Goal: Information Seeking & Learning: Obtain resource

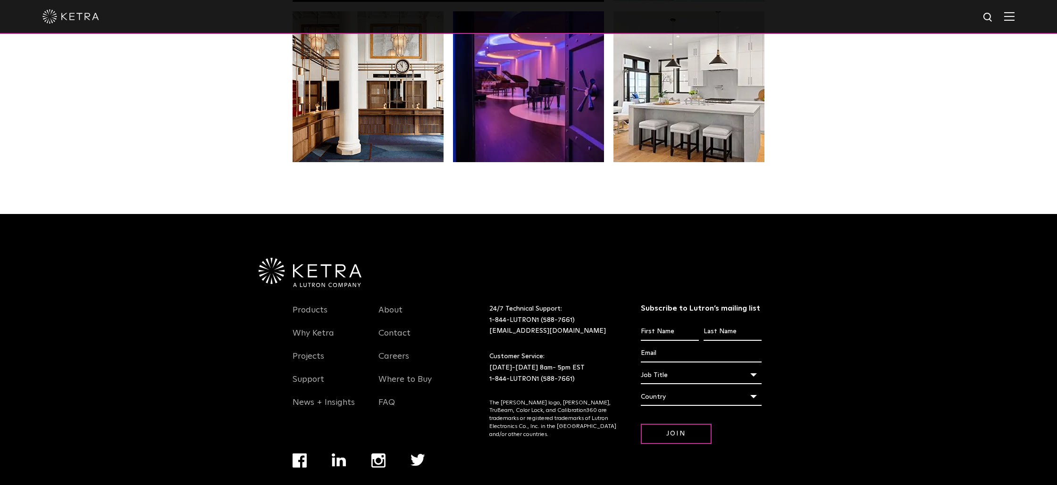
scroll to position [1982, 0]
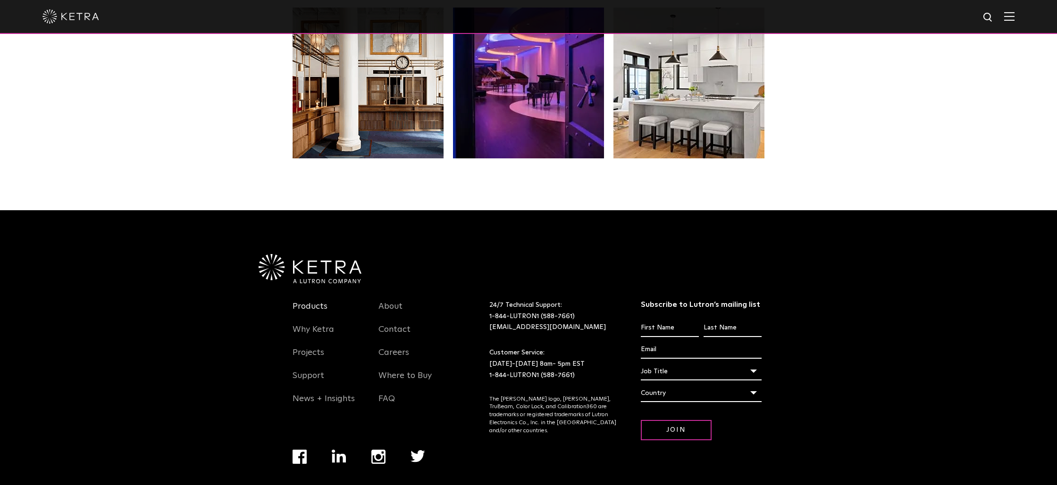
click at [312, 301] on link "Products" at bounding box center [310, 312] width 35 height 22
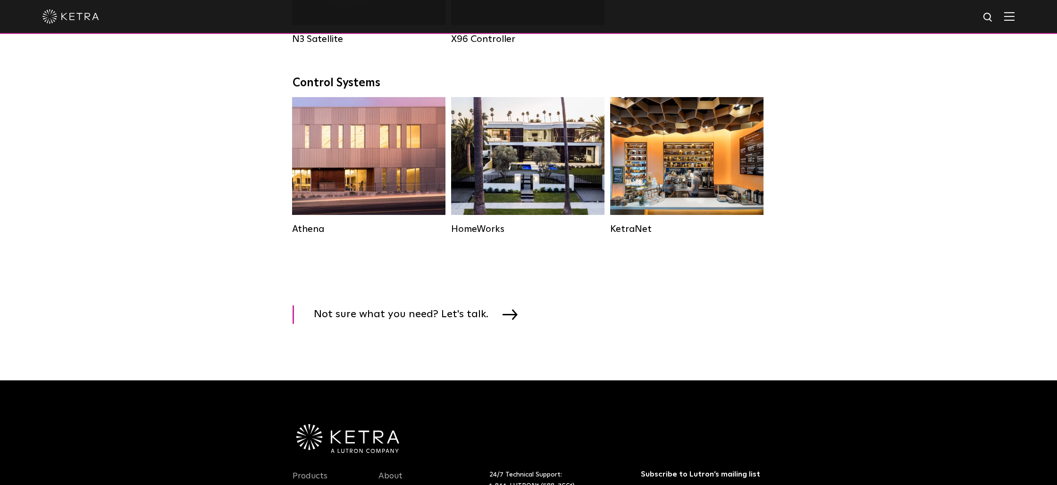
scroll to position [1368, 0]
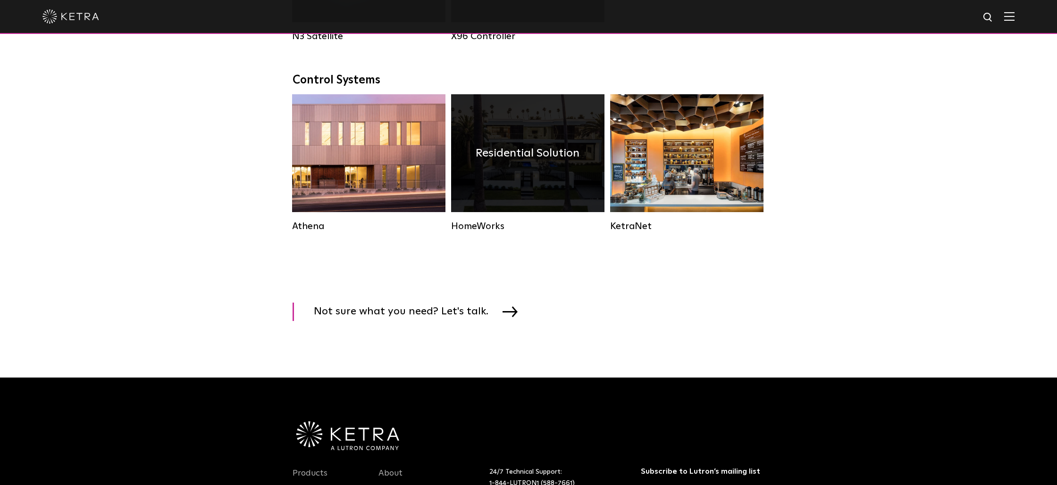
click at [526, 162] on h4 "Residential Solution" at bounding box center [528, 153] width 104 height 18
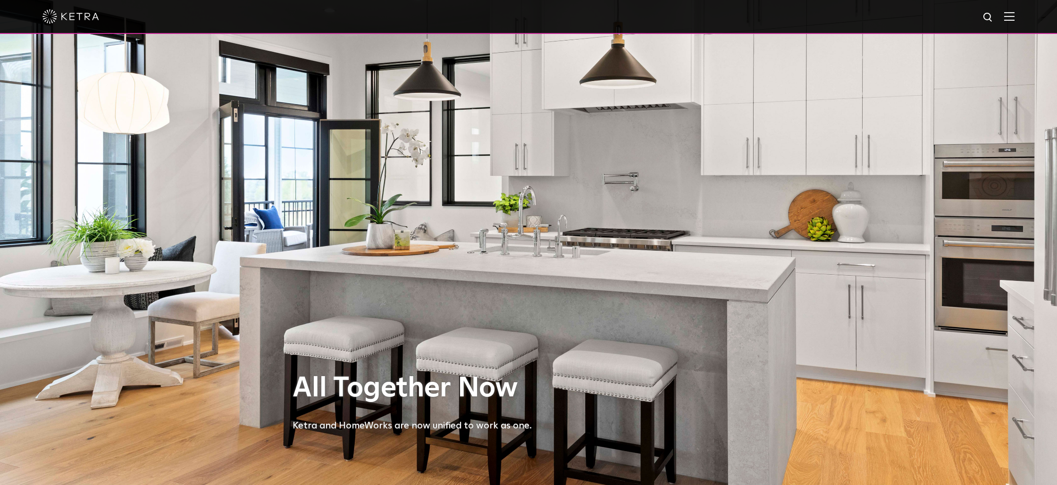
click at [1010, 17] on img at bounding box center [1009, 16] width 10 height 9
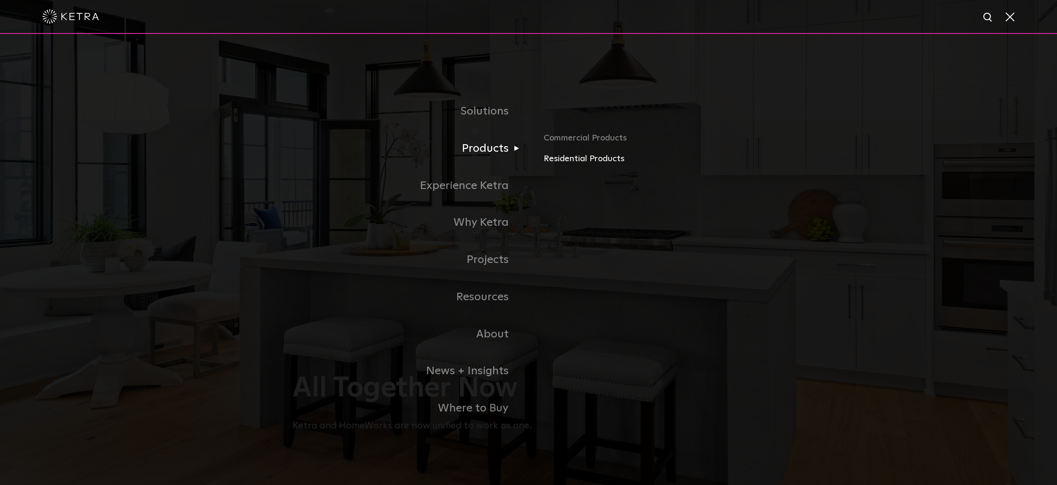
click at [563, 159] on link "Residential Products" at bounding box center [653, 159] width 221 height 14
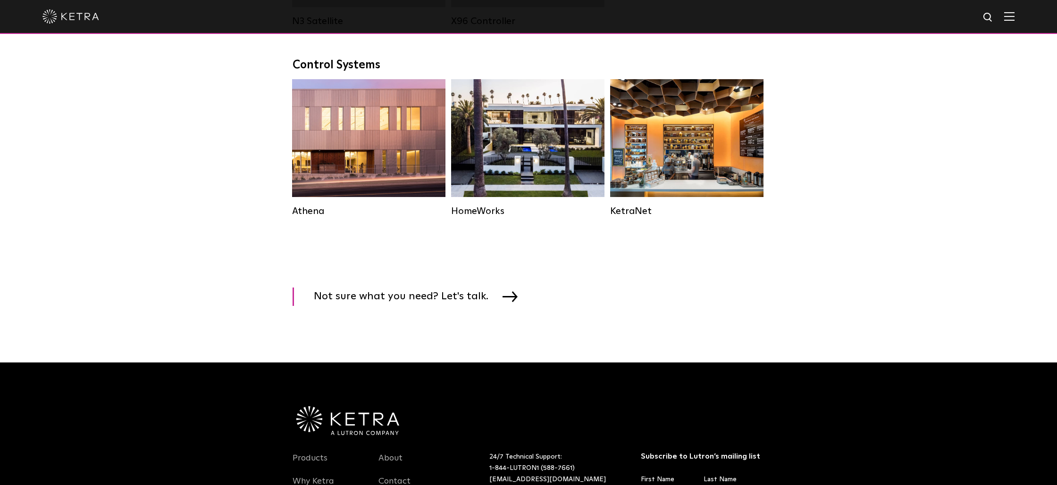
scroll to position [1368, 0]
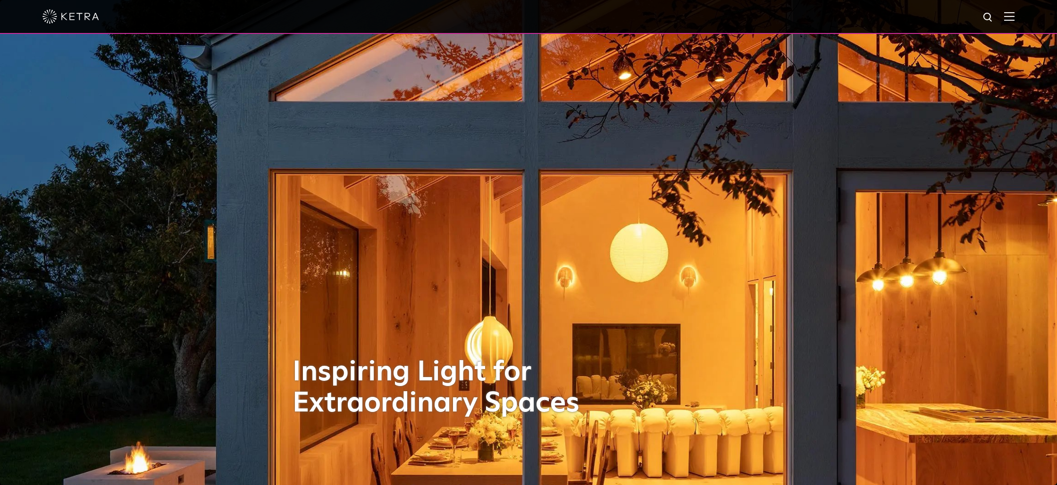
click at [1012, 18] on img at bounding box center [1009, 16] width 10 height 9
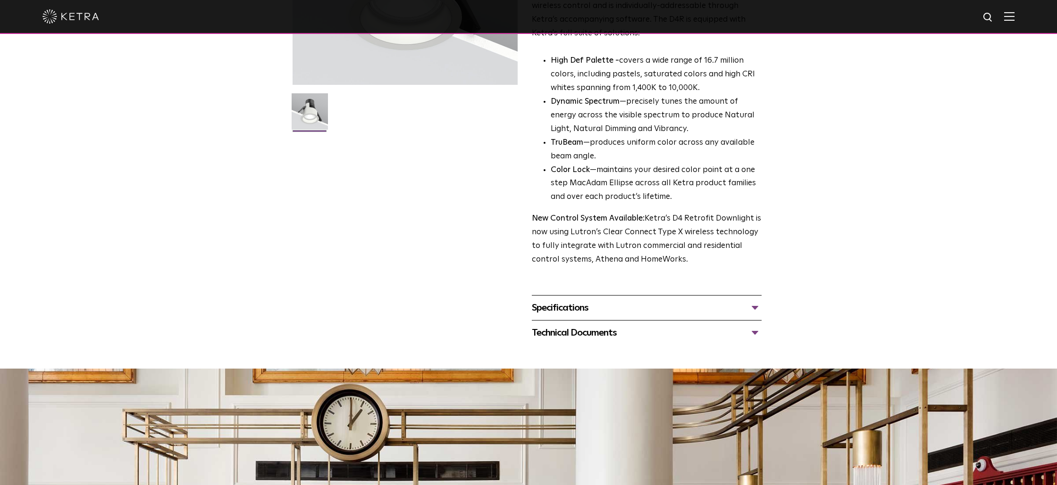
scroll to position [212, 0]
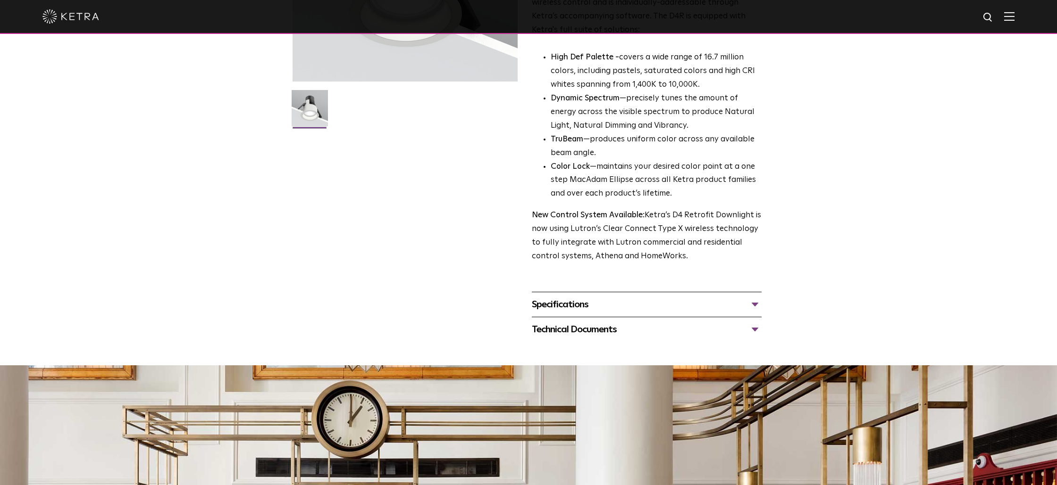
click at [758, 303] on div "Specifications" at bounding box center [647, 304] width 230 height 15
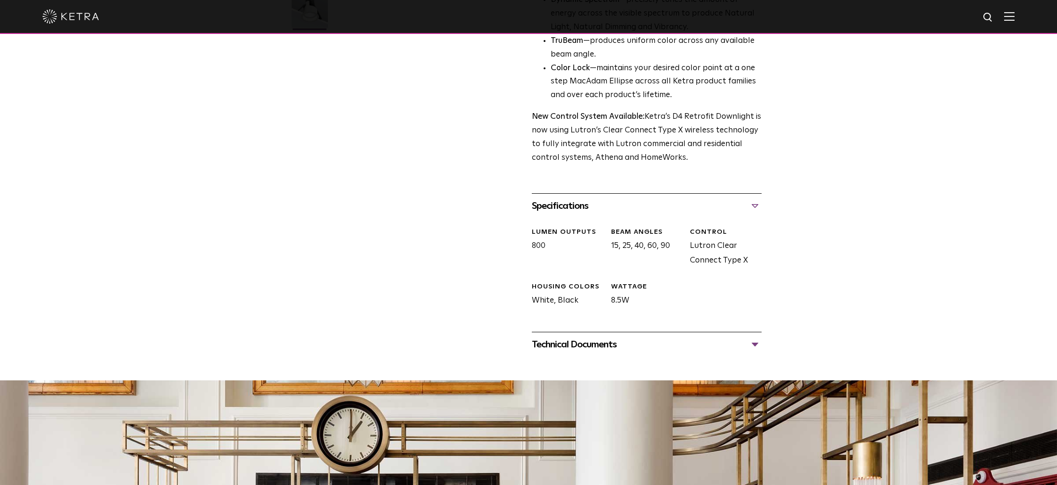
scroll to position [312, 0]
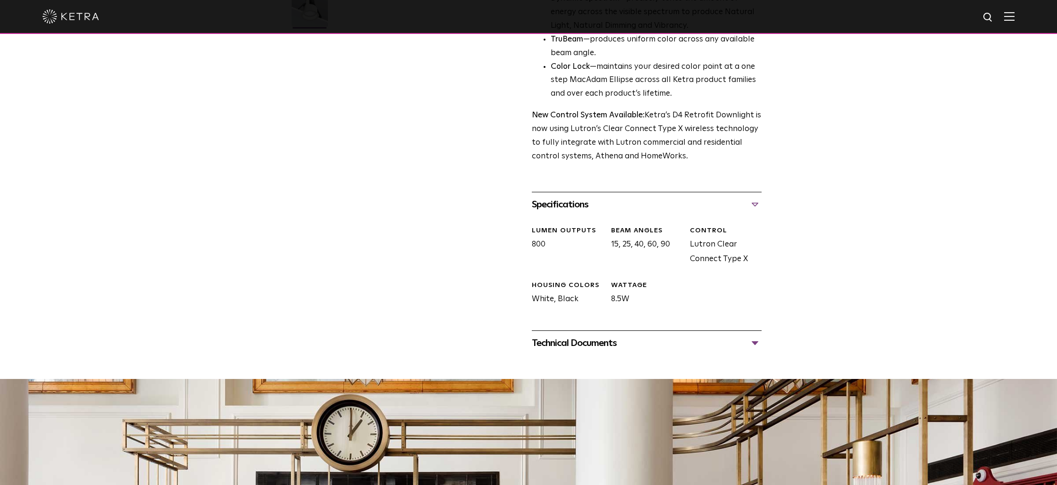
click at [588, 343] on div "Technical Documents" at bounding box center [647, 343] width 230 height 15
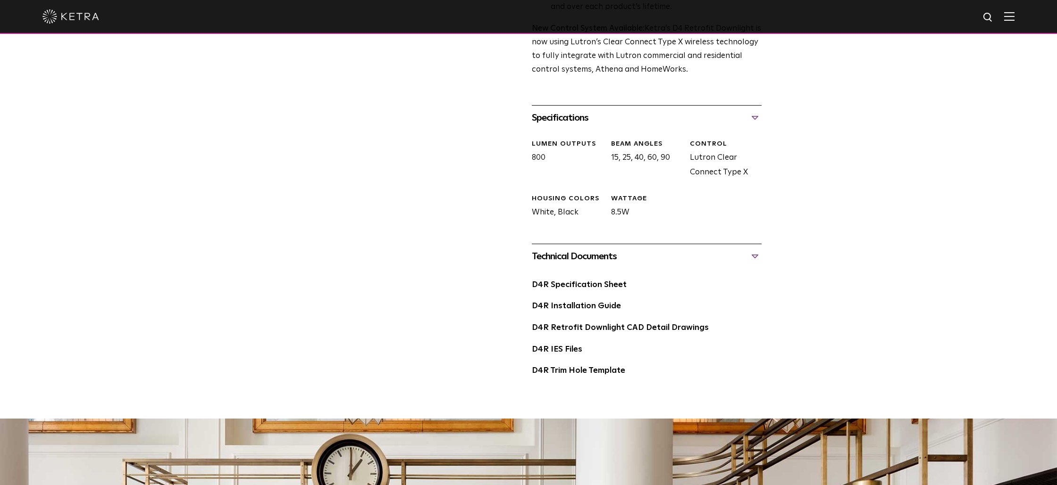
scroll to position [402, 0]
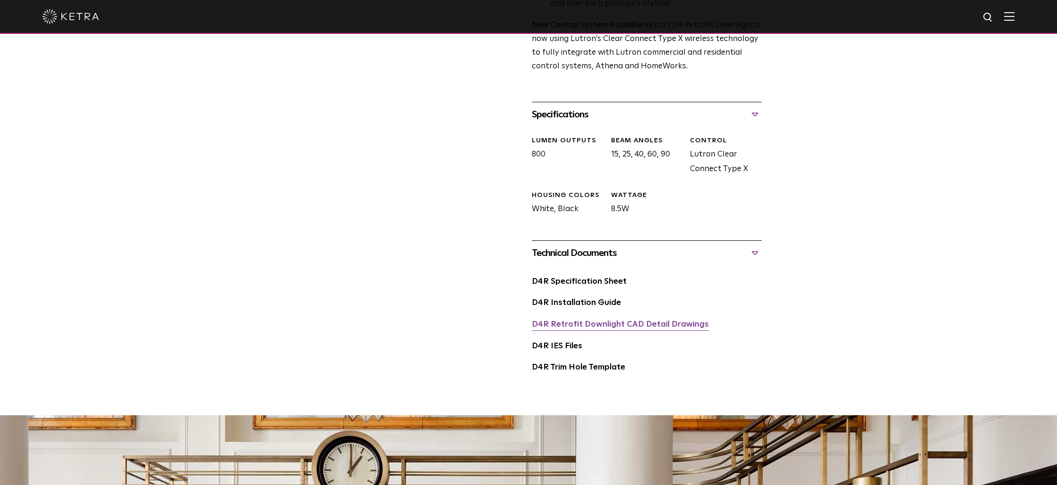
click at [586, 324] on link "D4R Retrofit Downlight CAD Detail Drawings" at bounding box center [620, 325] width 177 height 8
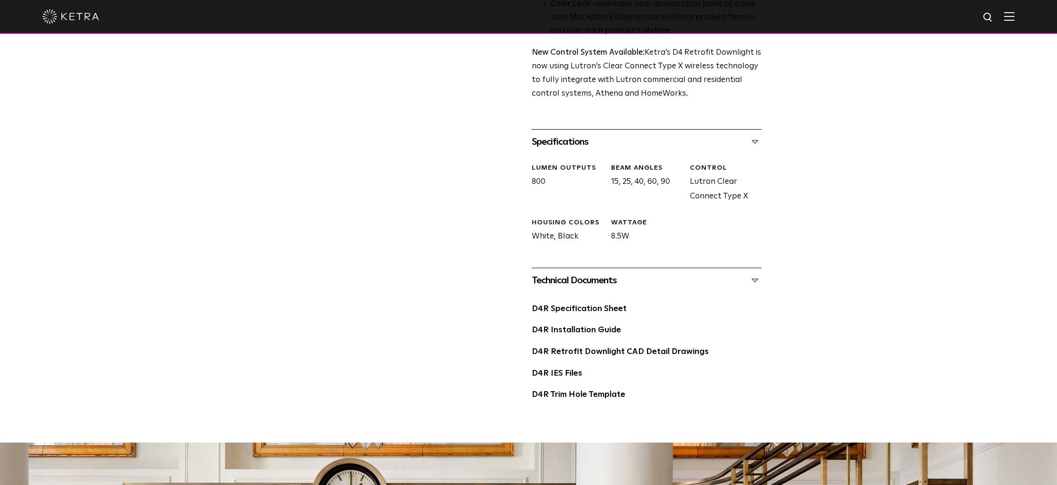
scroll to position [373, 0]
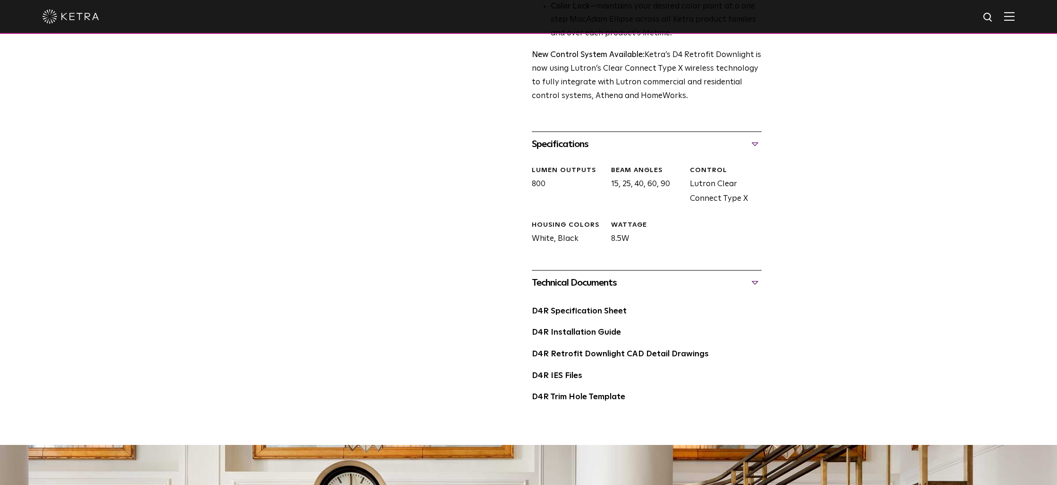
click at [589, 281] on div "Technical Documents" at bounding box center [647, 283] width 230 height 15
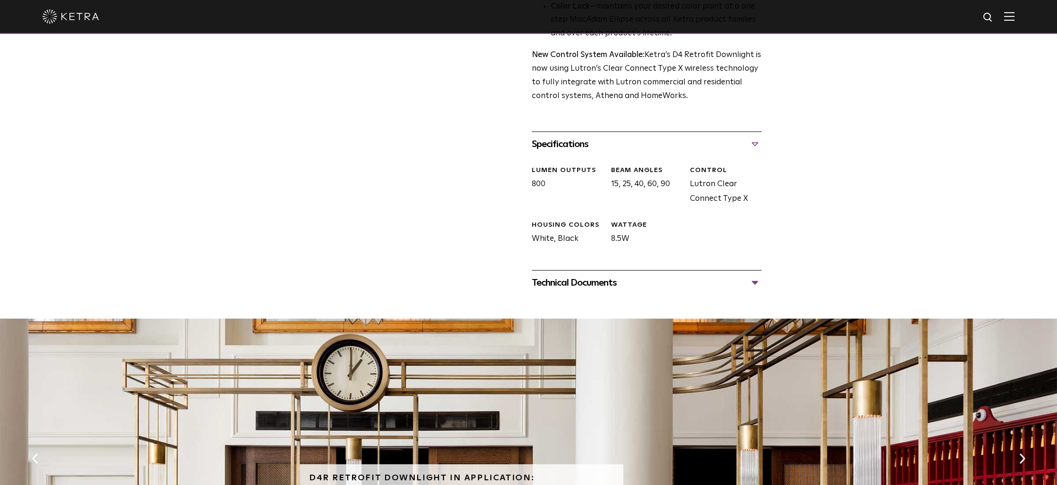
click at [589, 283] on div "Technical Documents" at bounding box center [647, 283] width 230 height 15
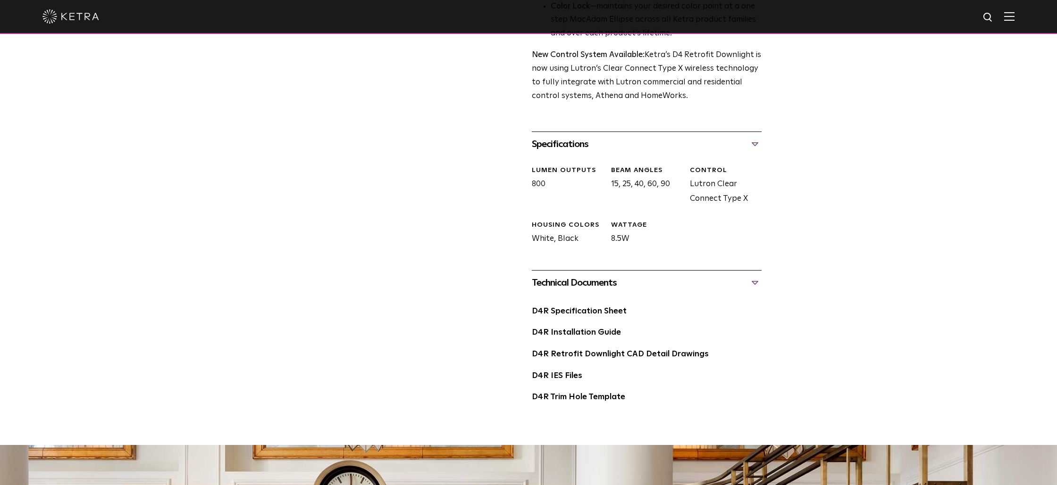
scroll to position [374, 0]
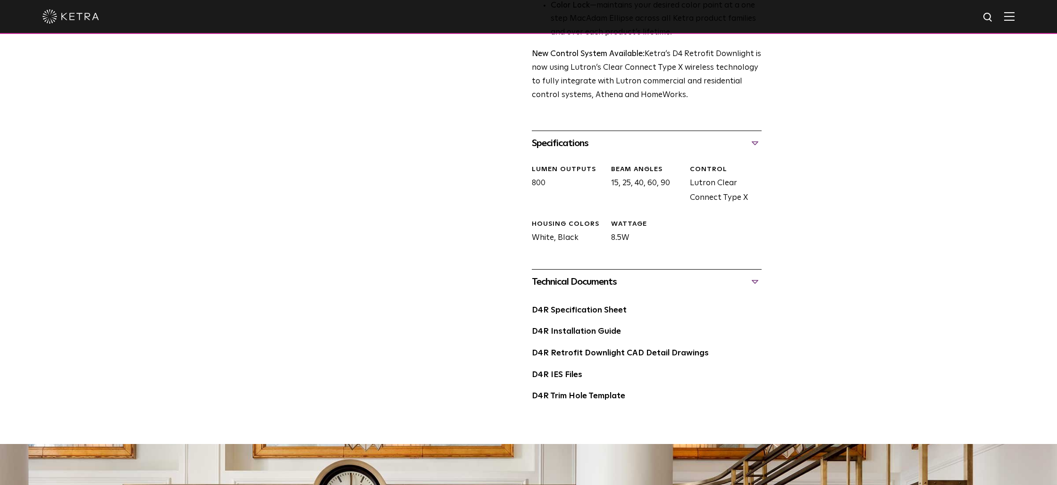
click at [593, 283] on div "Technical Documents" at bounding box center [647, 282] width 230 height 15
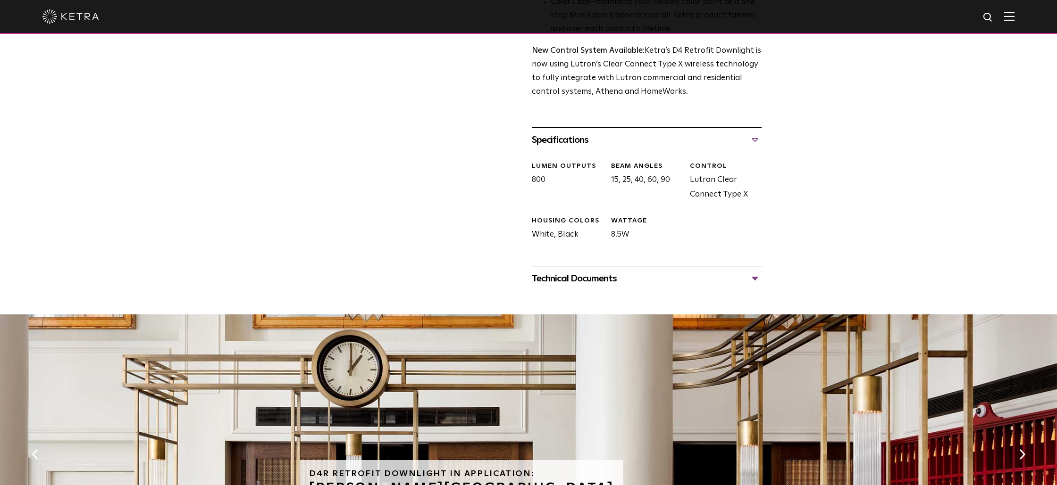
click at [593, 283] on div "Technical Documents" at bounding box center [647, 278] width 230 height 15
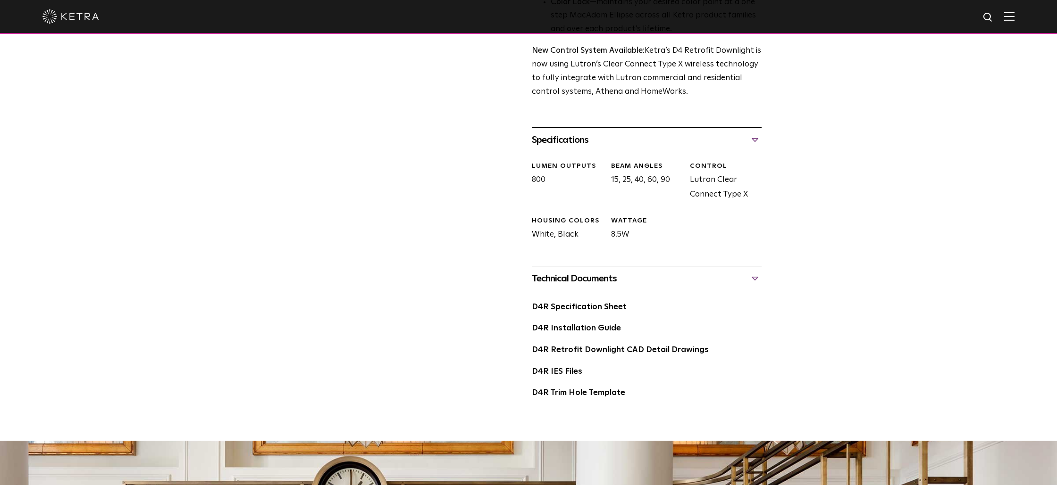
scroll to position [377, 0]
click at [587, 305] on link "D4R Specification Sheet" at bounding box center [579, 307] width 95 height 8
